Goal: Task Accomplishment & Management: Use online tool/utility

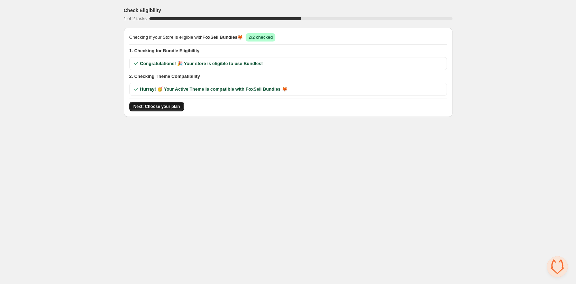
click at [140, 111] on button "Next: Choose your plan" at bounding box center [156, 107] width 55 height 10
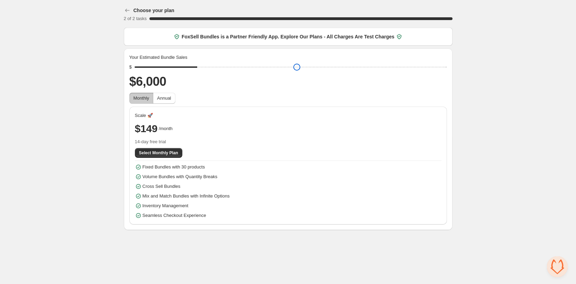
type input "****"
drag, startPoint x: 180, startPoint y: 70, endPoint x: 181, endPoint y: 79, distance: 9.4
click at [181, 72] on input "range" at bounding box center [291, 67] width 313 height 10
click at [162, 156] on span "Select Monthly Plan" at bounding box center [158, 153] width 39 height 6
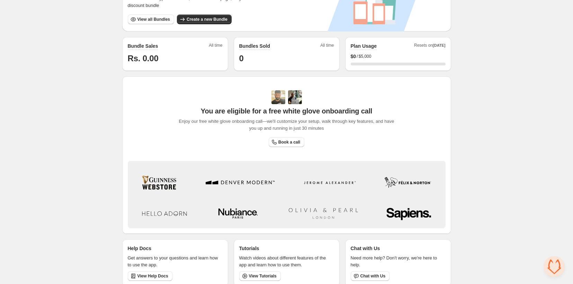
scroll to position [195, 0]
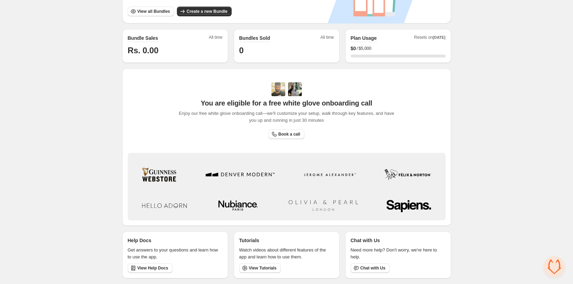
click at [275, 99] on span "You are eligible for a free white glove onboarding call" at bounding box center [286, 103] width 171 height 8
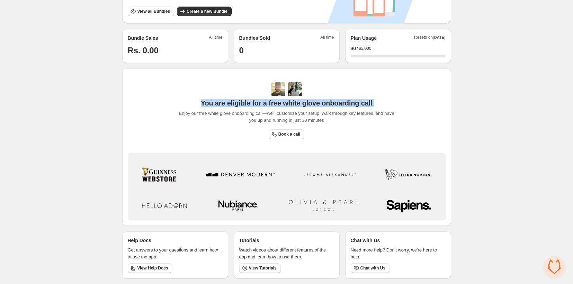
click at [275, 99] on span "You are eligible for a free white glove onboarding call" at bounding box center [286, 103] width 171 height 8
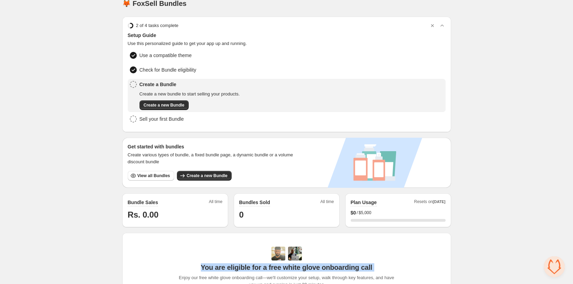
scroll to position [0, 0]
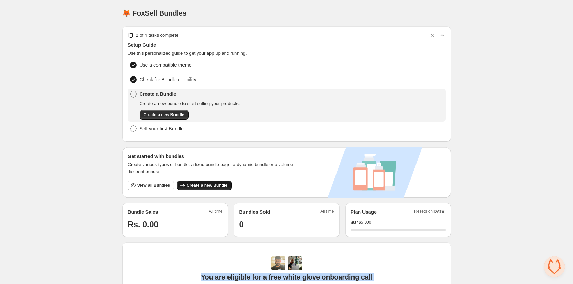
click at [207, 190] on button "Create a new Bundle" at bounding box center [204, 186] width 55 height 10
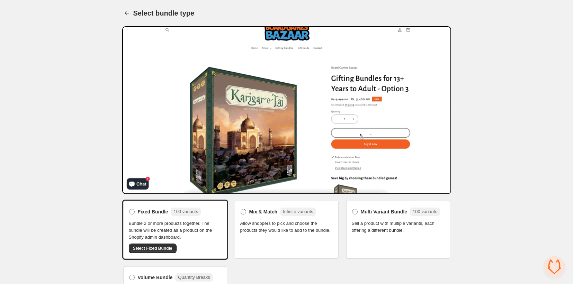
click at [262, 215] on span "Mix & Match" at bounding box center [263, 211] width 28 height 7
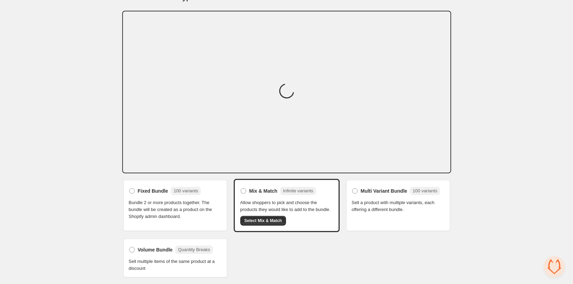
scroll to position [34, 0]
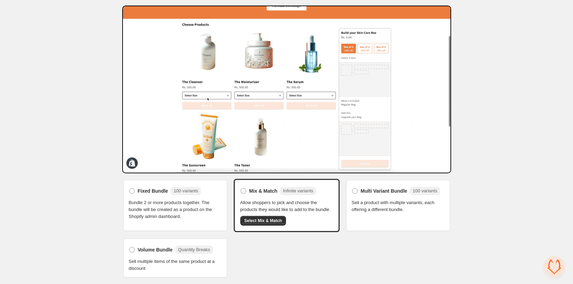
click at [377, 219] on div "Multi Variant Bundle 100 variants Sell a product with multiple variants, each o…" at bounding box center [398, 205] width 106 height 53
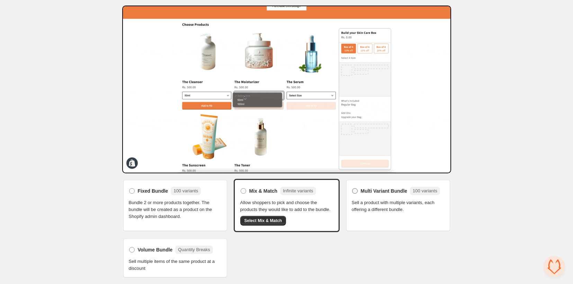
click at [375, 188] on span "Multi Variant Bundle" at bounding box center [384, 191] width 47 height 7
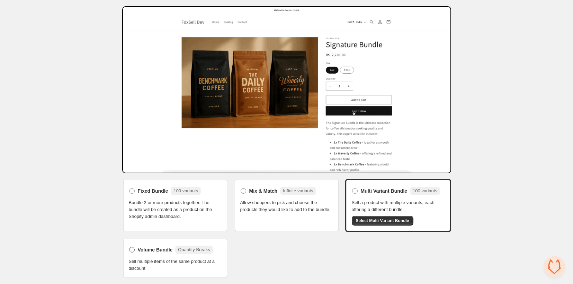
click at [134, 248] on label "Volume Bundle Quantity Breaks" at bounding box center [171, 249] width 84 height 11
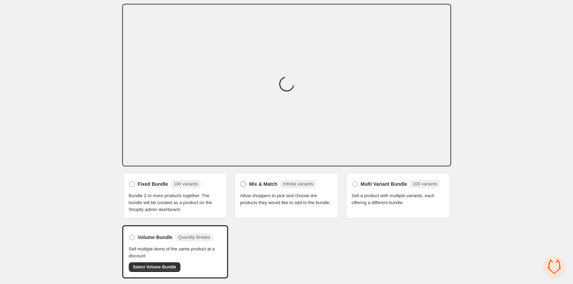
click at [264, 183] on span "Mix & Match" at bounding box center [263, 184] width 28 height 7
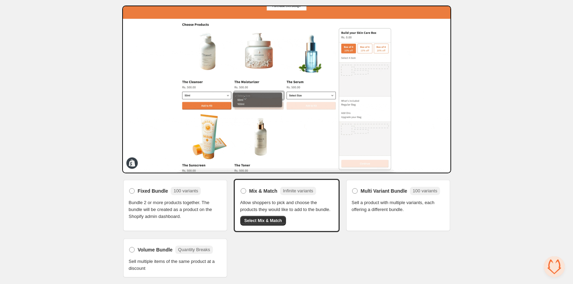
scroll to position [39, 0]
click at [180, 203] on span "Bundle 2 or more products together. The bundle will be created as a product on …" at bounding box center [175, 209] width 93 height 21
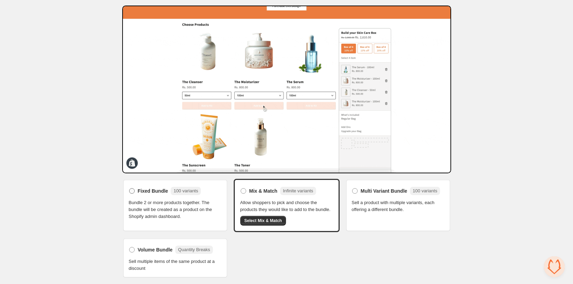
click at [138, 188] on span "Fixed Bundle" at bounding box center [153, 191] width 30 height 7
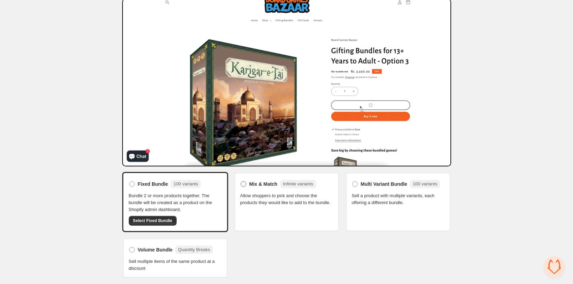
click at [245, 186] on label "Mix & Match Infinite variants" at bounding box center [278, 184] width 76 height 11
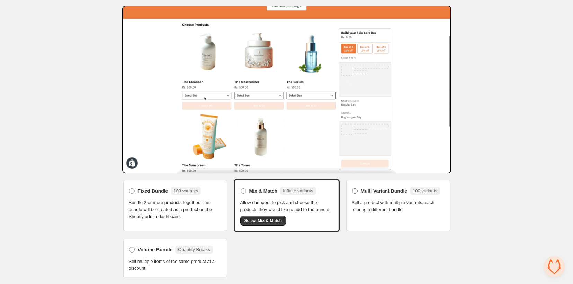
click at [392, 188] on span "Multi Variant Bundle" at bounding box center [384, 191] width 47 height 7
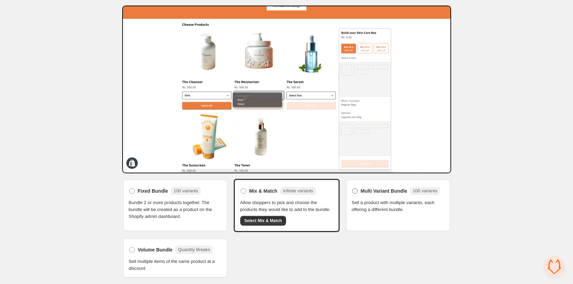
scroll to position [39, 0]
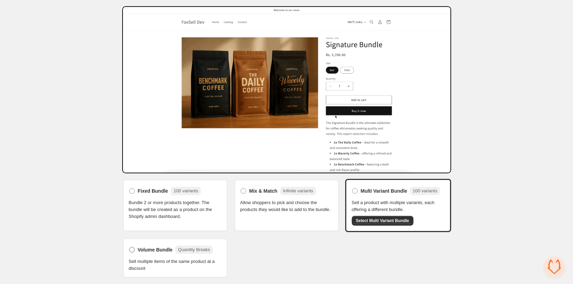
click at [143, 248] on span "Volume Bundle" at bounding box center [155, 249] width 35 height 7
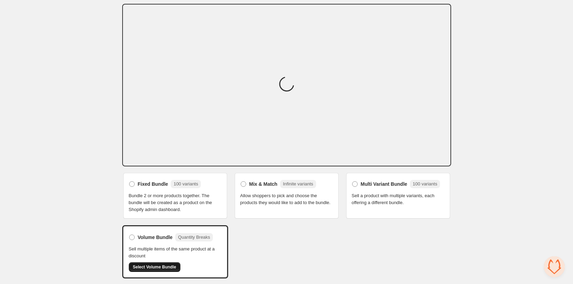
click at [138, 270] on span "Select Volume Bundle" at bounding box center [154, 267] width 43 height 6
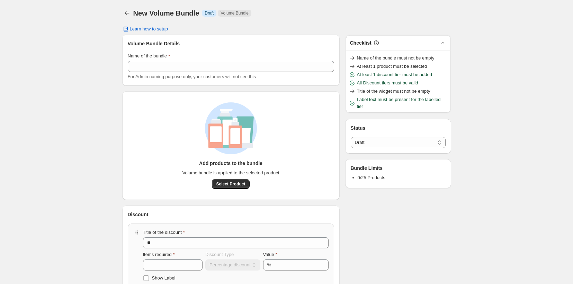
select select "*****"
click at [151, 32] on span "Learn how to setup" at bounding box center [149, 29] width 38 height 6
click at [146, 31] on span "Learn how to setup" at bounding box center [149, 29] width 38 height 6
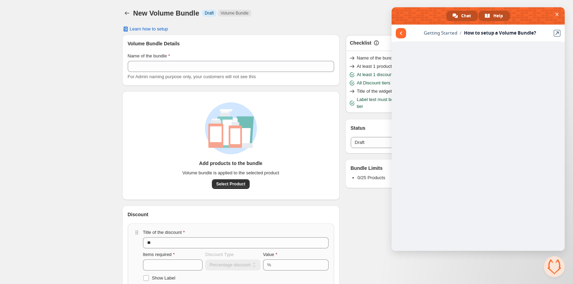
click at [465, 17] on span "Chat" at bounding box center [466, 16] width 10 height 10
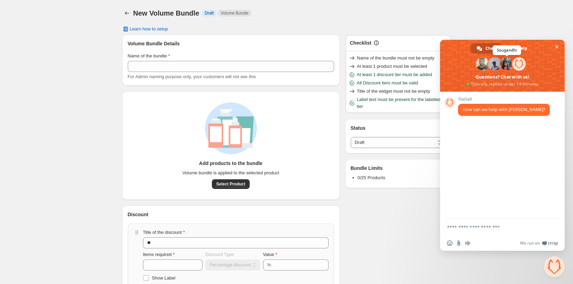
click at [507, 61] on span at bounding box center [506, 63] width 13 height 13
